Goal: Task Accomplishment & Management: Use online tool/utility

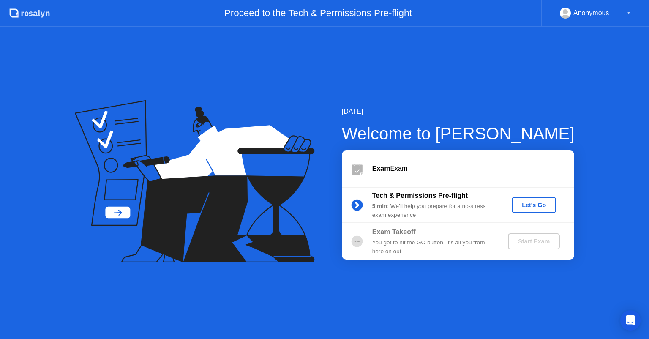
click at [474, 243] on div "You get to hit the GO button! It’s all you from here on out" at bounding box center [433, 246] width 122 height 17
click at [537, 202] on div "Let's Go" at bounding box center [534, 205] width 38 height 7
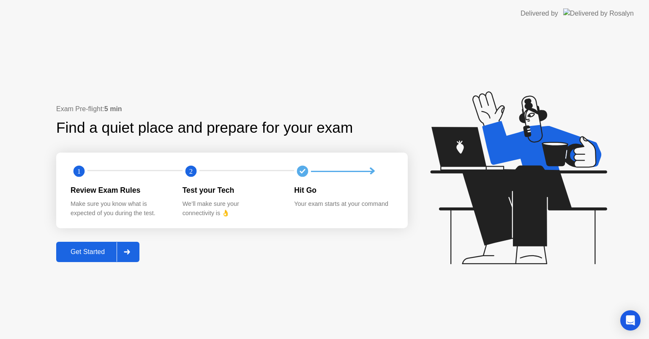
click at [98, 254] on div "Get Started" at bounding box center [88, 252] width 58 height 8
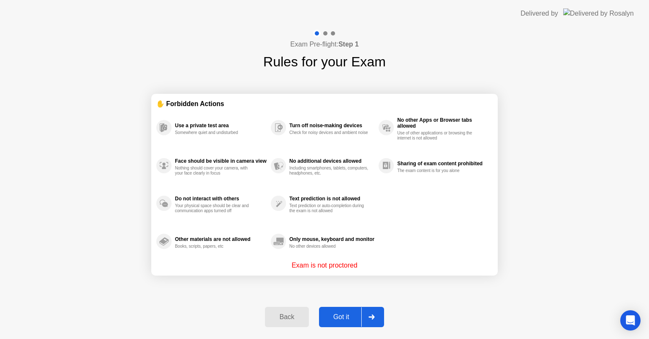
click at [326, 267] on p "Exam is not proctored" at bounding box center [325, 265] width 66 height 10
click at [47, 333] on div "Exam Pre-flight: Step 1 Rules for your Exam ✋ Forbidden Actions Use a private t…" at bounding box center [324, 183] width 649 height 312
click at [426, 208] on div "Use a private test area Somewhere quiet and undisturbed Face should be visible …" at bounding box center [324, 185] width 336 height 152
click at [283, 318] on div "Back" at bounding box center [286, 317] width 38 height 8
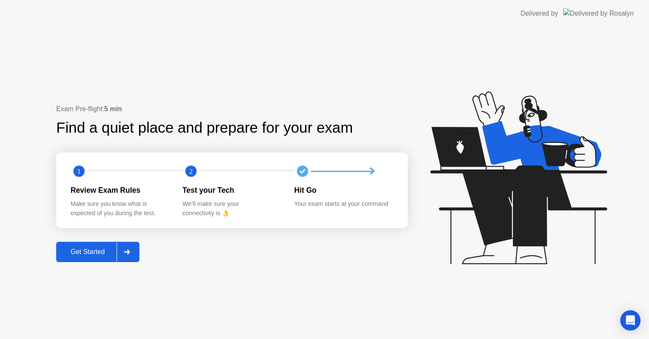
click at [367, 191] on div "Hit Go" at bounding box center [343, 190] width 98 height 11
click at [314, 209] on div "Your exam starts at your command" at bounding box center [343, 203] width 98 height 9
click at [348, 167] on div at bounding box center [350, 171] width 112 height 17
click at [125, 258] on div at bounding box center [127, 251] width 20 height 19
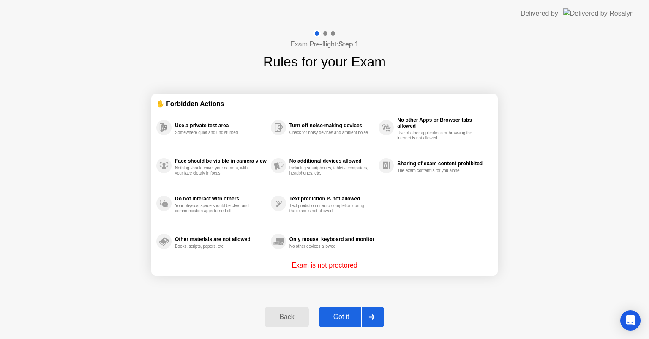
click at [295, 271] on section "✋ Forbidden Actions Use a private test area Somewhere quiet and undisturbed Fac…" at bounding box center [324, 185] width 346 height 182
click at [299, 166] on div "Including smartphones, tablets, computers, headphones, etc." at bounding box center [329, 171] width 80 height 10
click at [371, 313] on div at bounding box center [371, 316] width 20 height 19
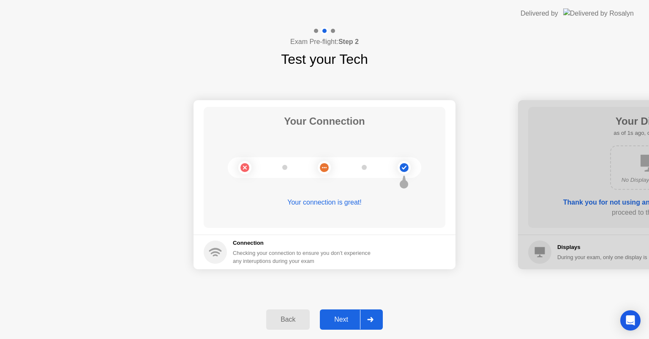
click at [371, 313] on div at bounding box center [370, 319] width 20 height 19
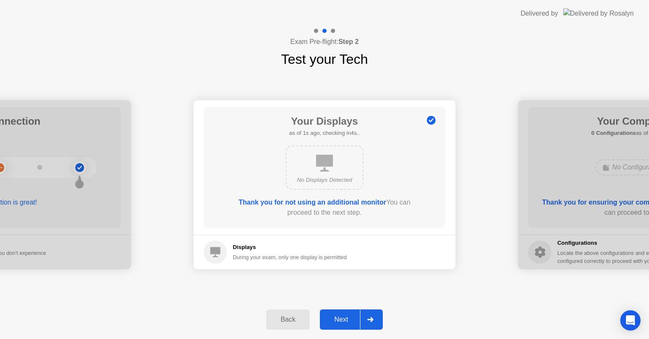
click at [371, 313] on div at bounding box center [370, 319] width 20 height 19
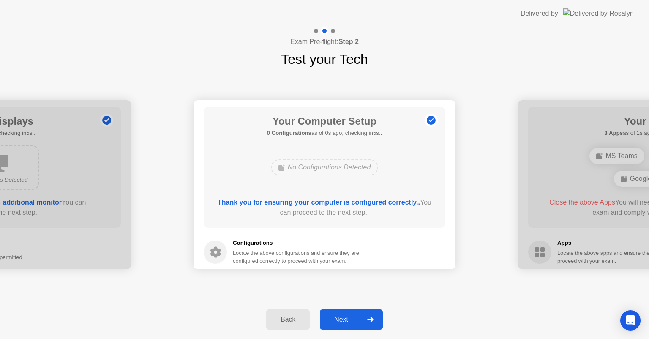
click at [371, 313] on div at bounding box center [370, 319] width 20 height 19
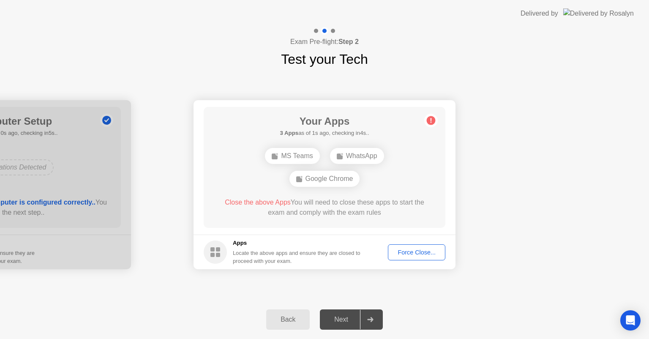
click at [405, 249] on div "Force Close..." at bounding box center [417, 252] width 52 height 7
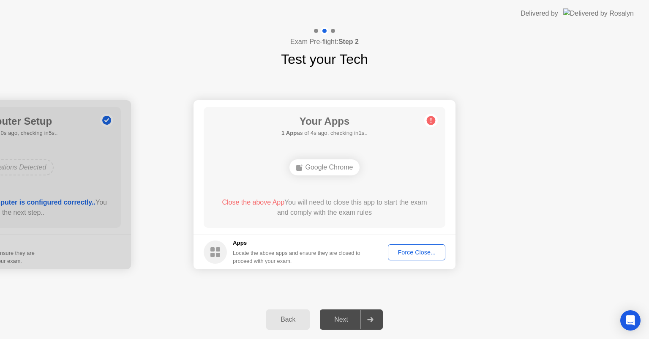
click at [409, 255] on div "Force Close..." at bounding box center [417, 252] width 52 height 7
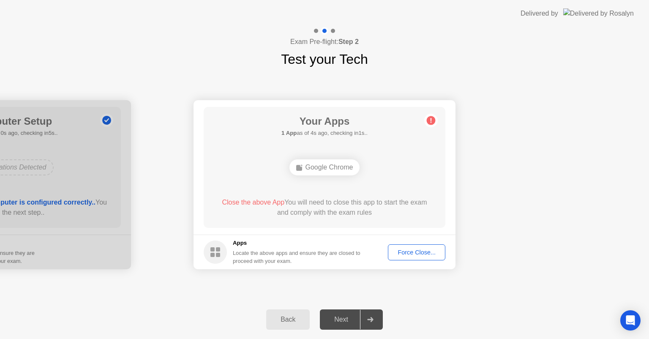
click at [424, 247] on button "Force Close..." at bounding box center [416, 252] width 57 height 16
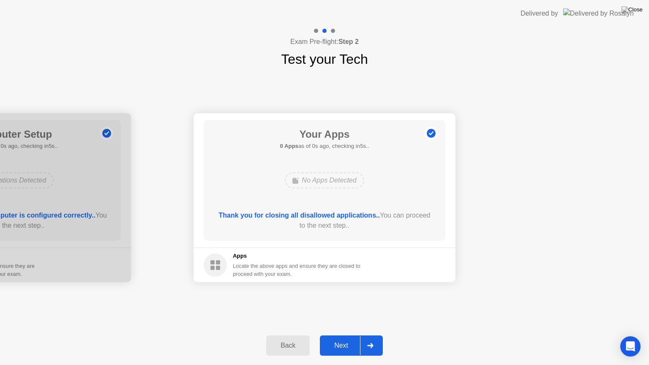
click at [355, 227] on div "Thank you for closing all disallowed applications.. You can proceed to the next…" at bounding box center [325, 220] width 218 height 20
click at [423, 160] on div "Your Apps 0 Apps as of 0s ago, checking in5s.. No Apps Detected Thank you for c…" at bounding box center [325, 180] width 242 height 121
click at [341, 338] on button "Next" at bounding box center [351, 346] width 63 height 20
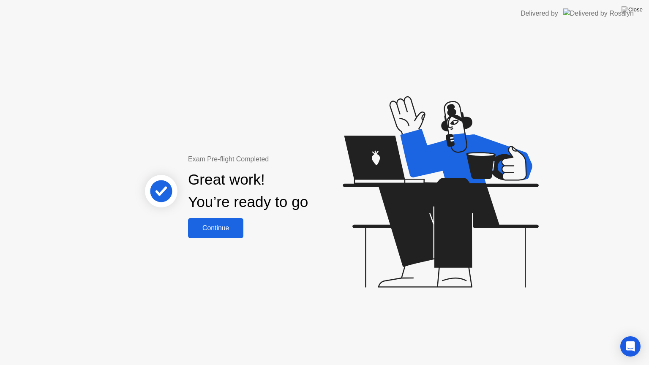
click at [216, 228] on div "Continue" at bounding box center [216, 228] width 50 height 8
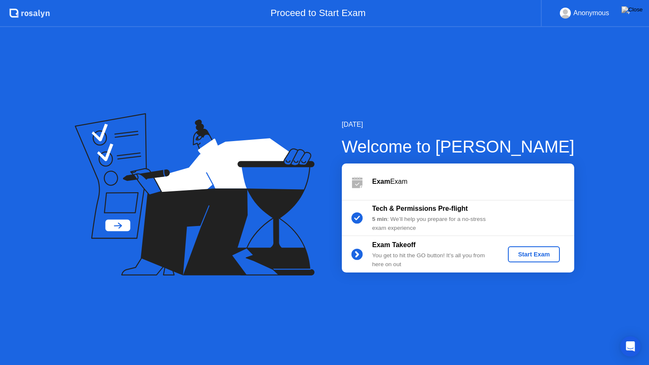
click at [535, 257] on div "Start Exam" at bounding box center [533, 254] width 45 height 7
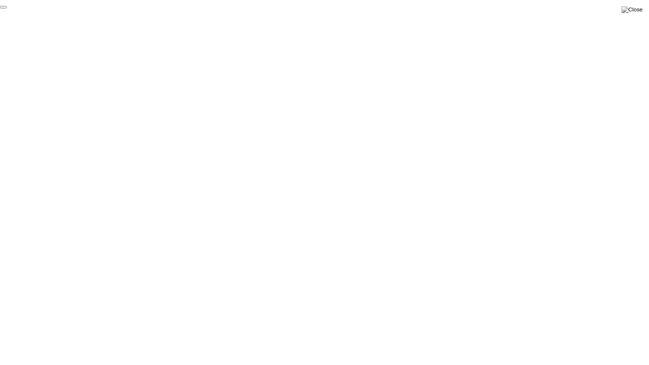
click div "End Proctoring Session"
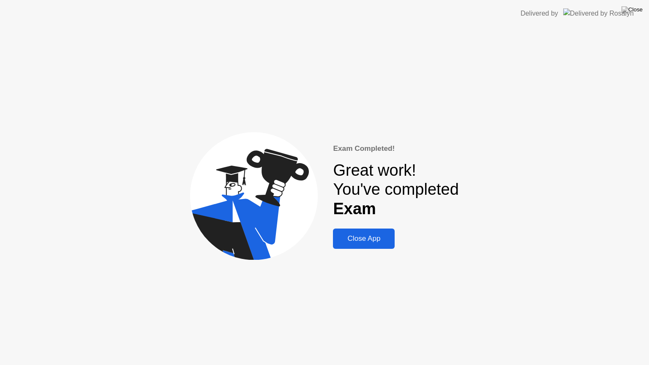
click at [358, 238] on div "Close App" at bounding box center [364, 239] width 57 height 8
